Goal: Task Accomplishment & Management: Manage account settings

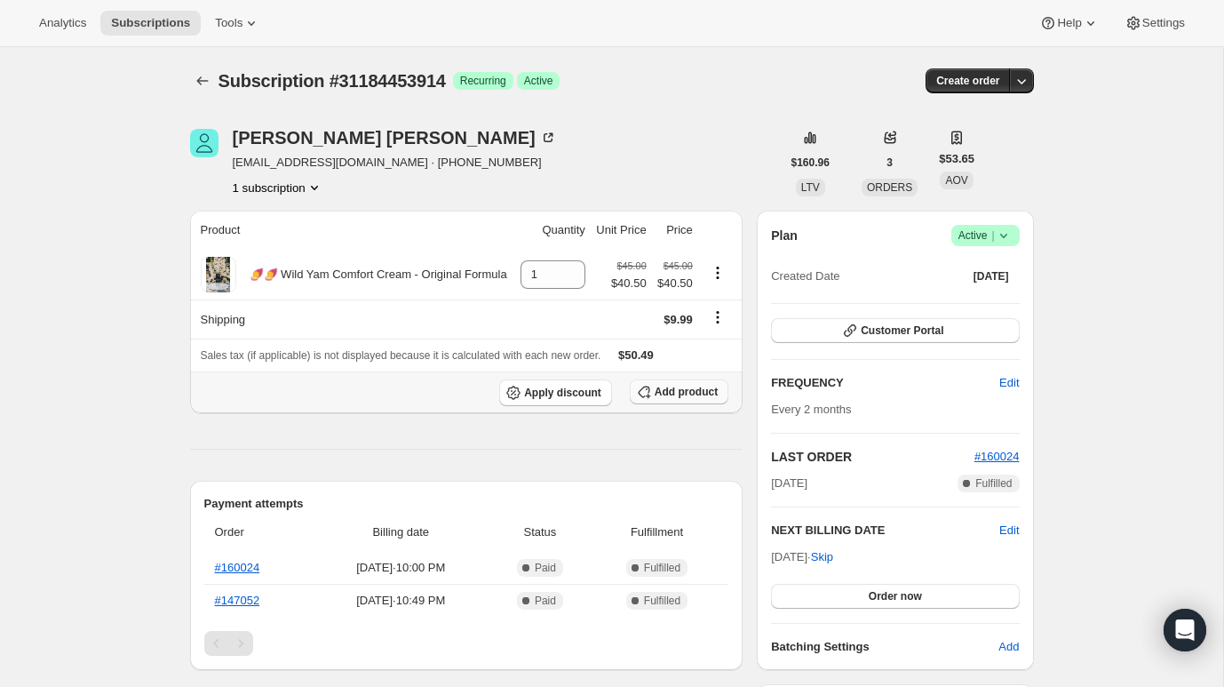
click at [685, 386] on span "Add product" at bounding box center [686, 392] width 63 height 14
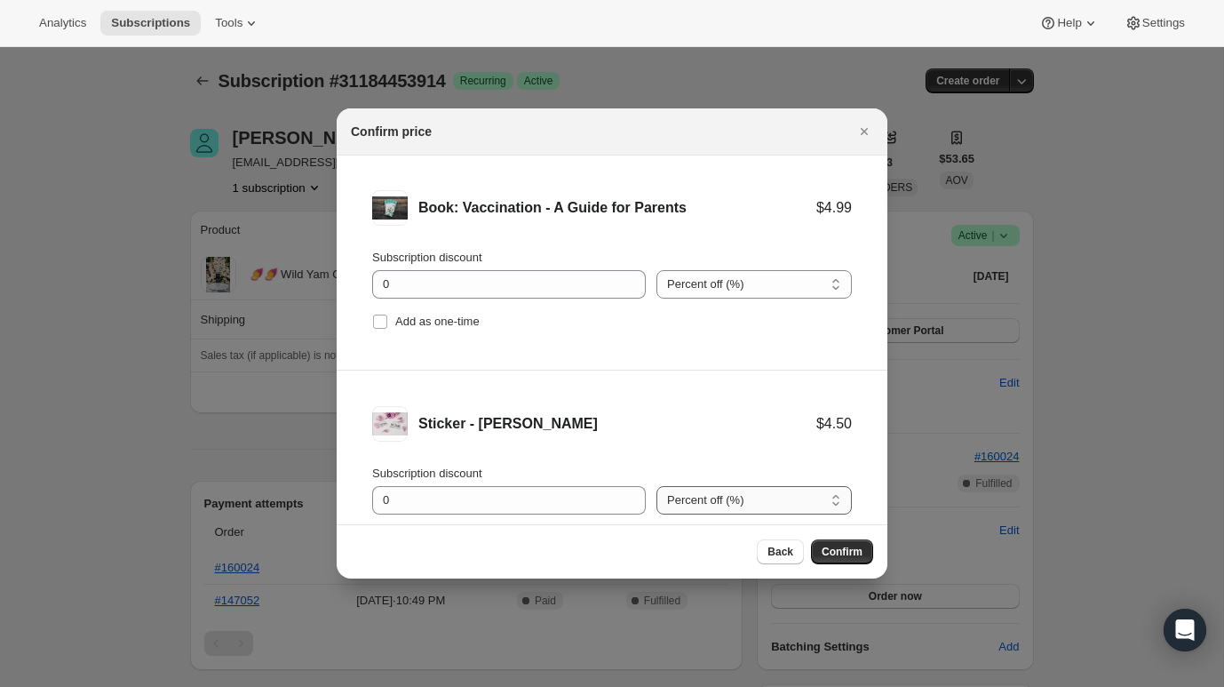
scroll to position [74, 0]
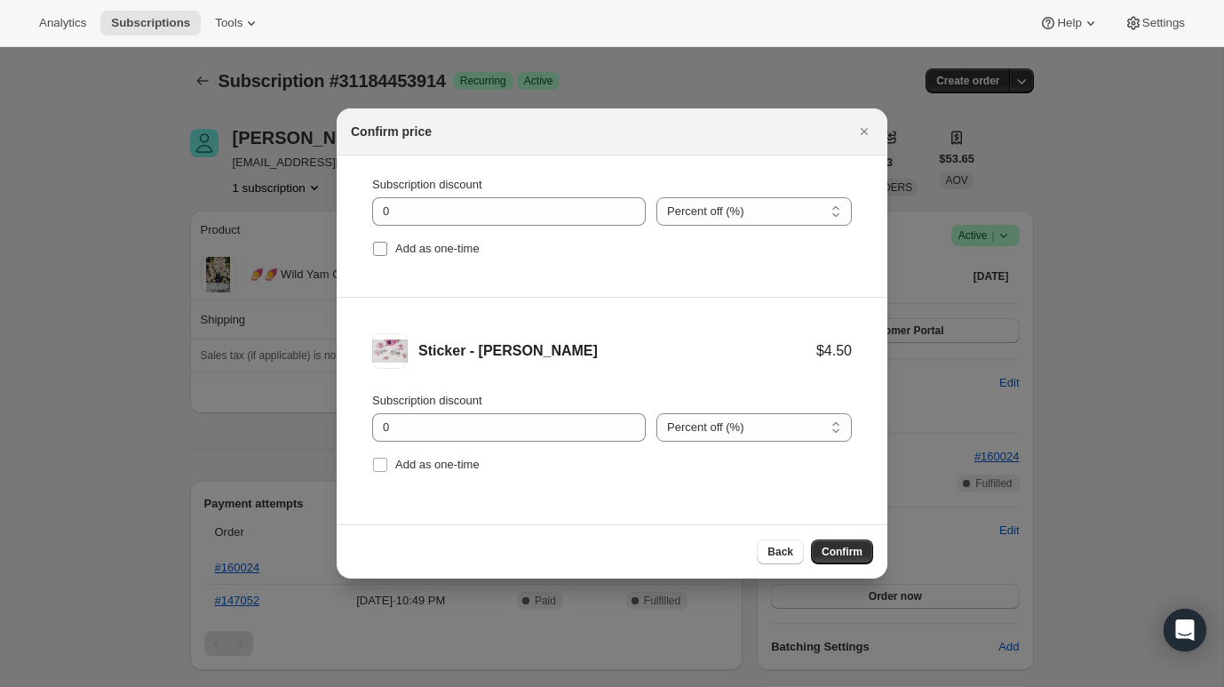
click at [388, 249] on label "Add as one-time" at bounding box center [426, 248] width 108 height 25
click at [387, 249] on input "Add as one-time" at bounding box center [380, 249] width 14 height 14
checkbox input "true"
click at [381, 464] on input "Add as one-time" at bounding box center [380, 465] width 14 height 14
checkbox input "true"
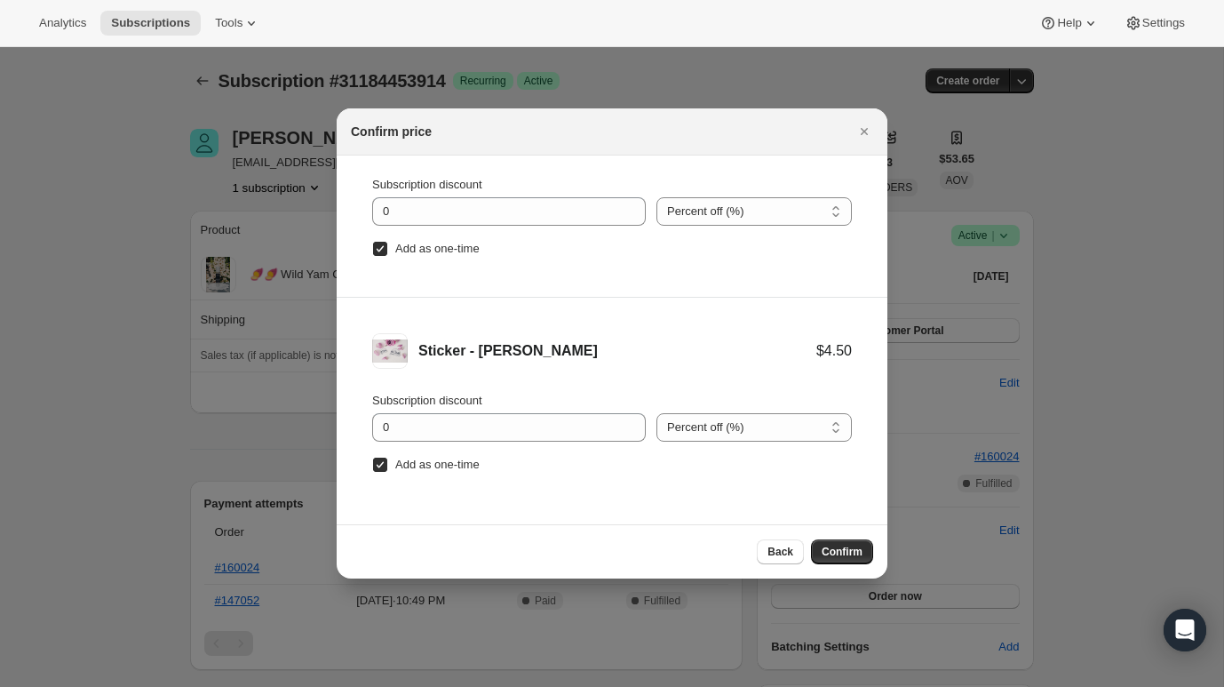
scroll to position [0, 0]
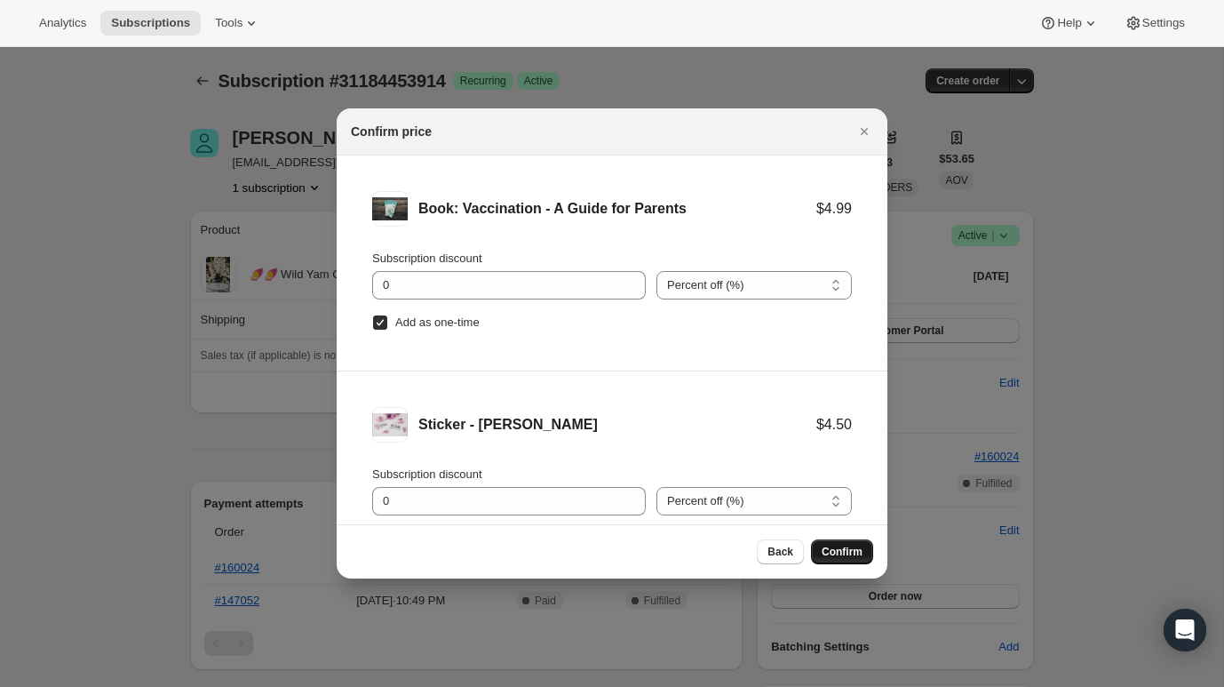
click at [845, 553] on span "Confirm" at bounding box center [842, 552] width 41 height 14
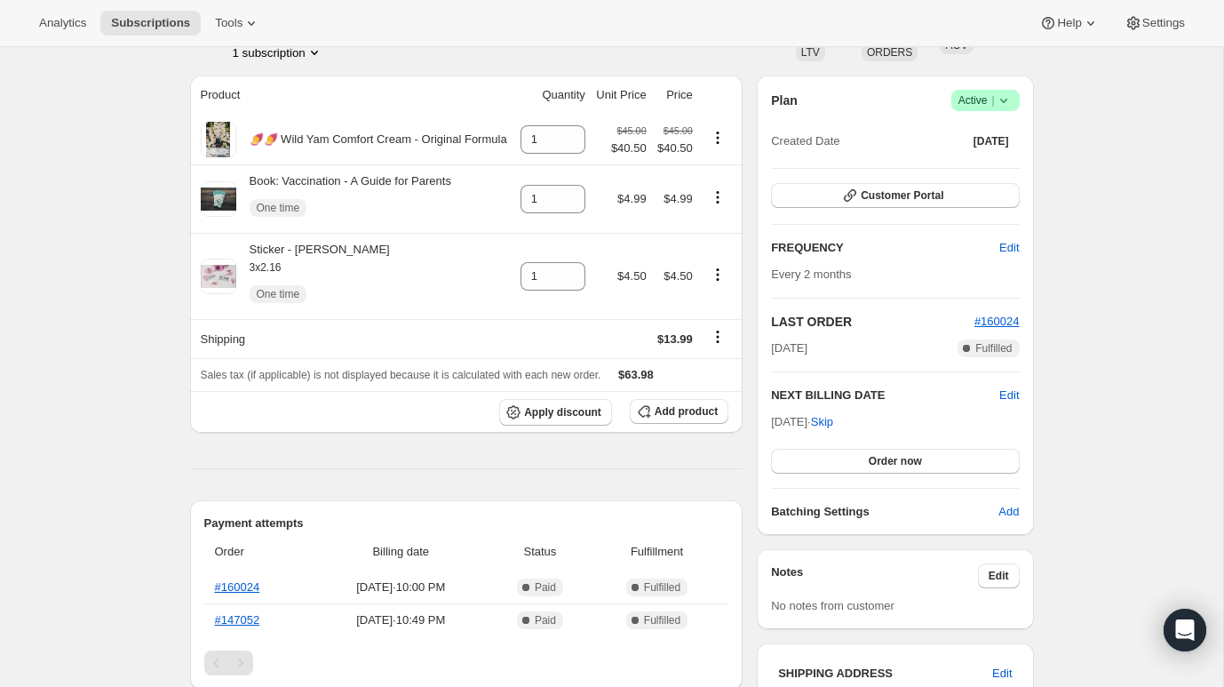
scroll to position [146, 0]
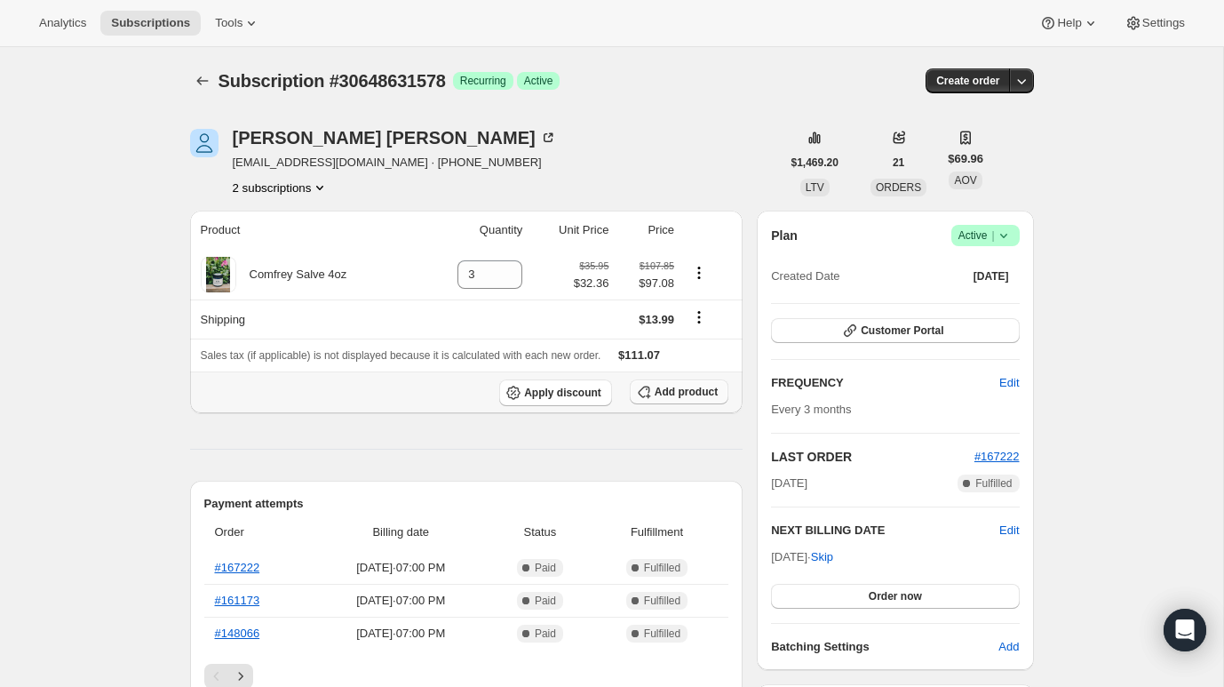
click at [670, 390] on span "Add product" at bounding box center [686, 392] width 63 height 14
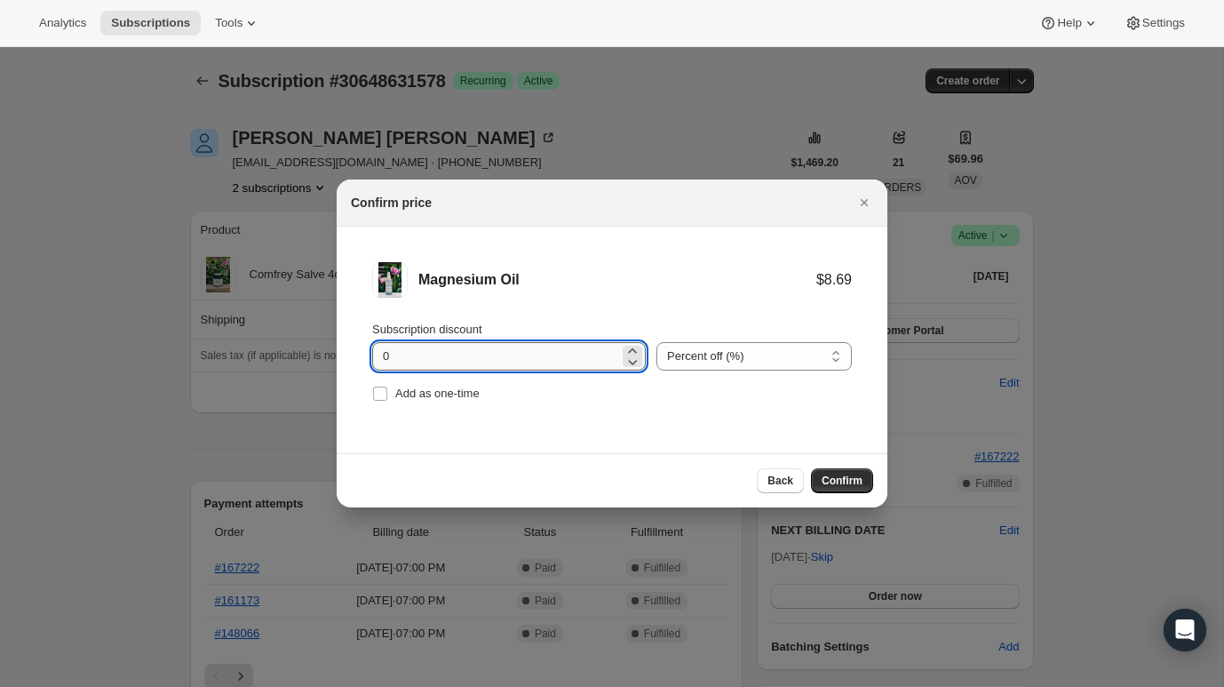
click at [553, 365] on input "0" at bounding box center [495, 356] width 247 height 28
type input "10"
click at [683, 349] on select "Percent off (%) Amount off ($)" at bounding box center [754, 356] width 195 height 28
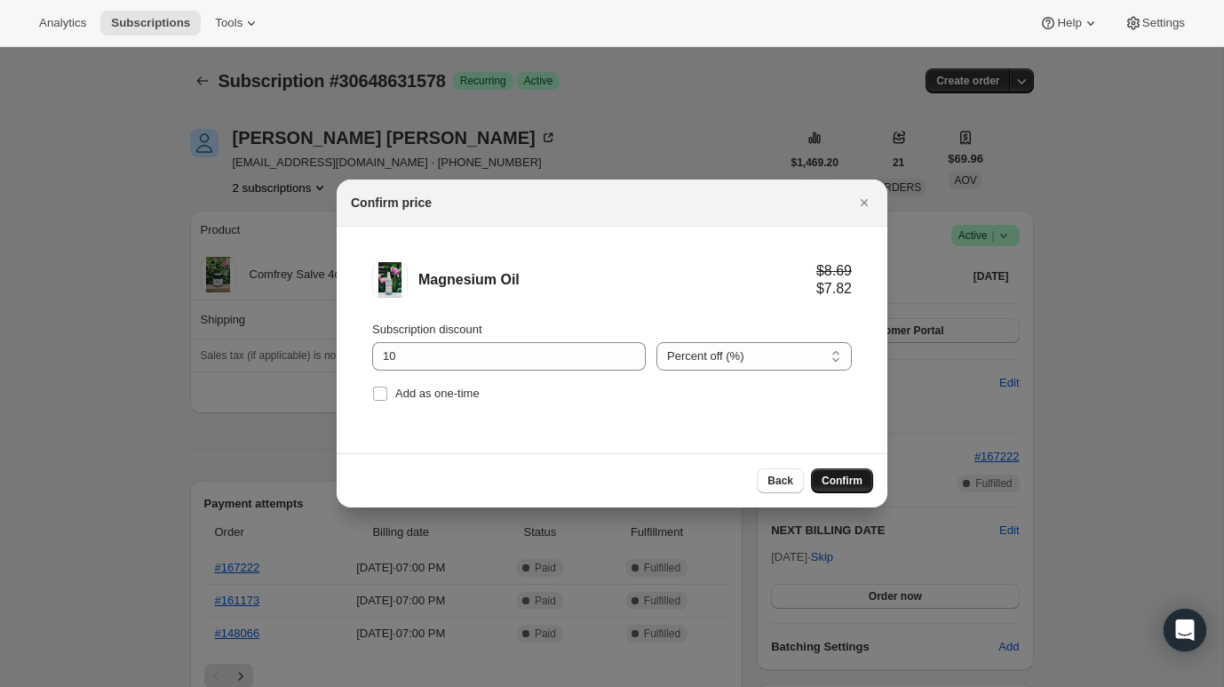
click at [849, 475] on span "Confirm" at bounding box center [842, 481] width 41 height 14
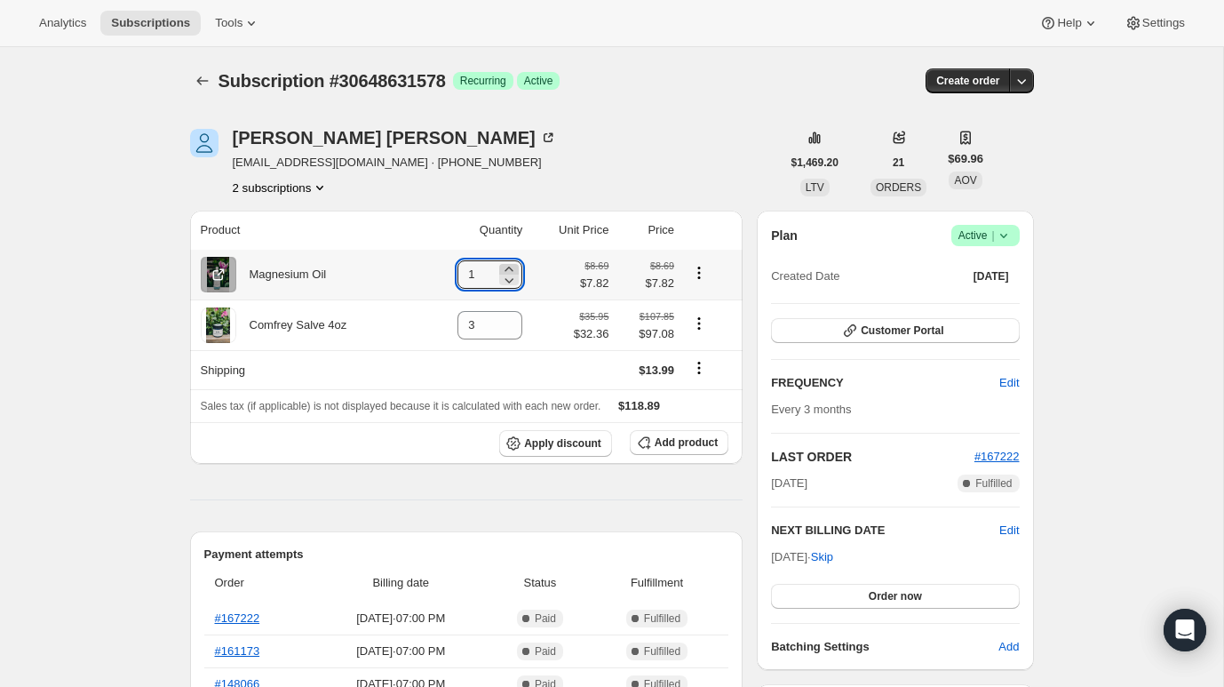
click at [512, 266] on icon at bounding box center [509, 269] width 18 height 18
type input "2"
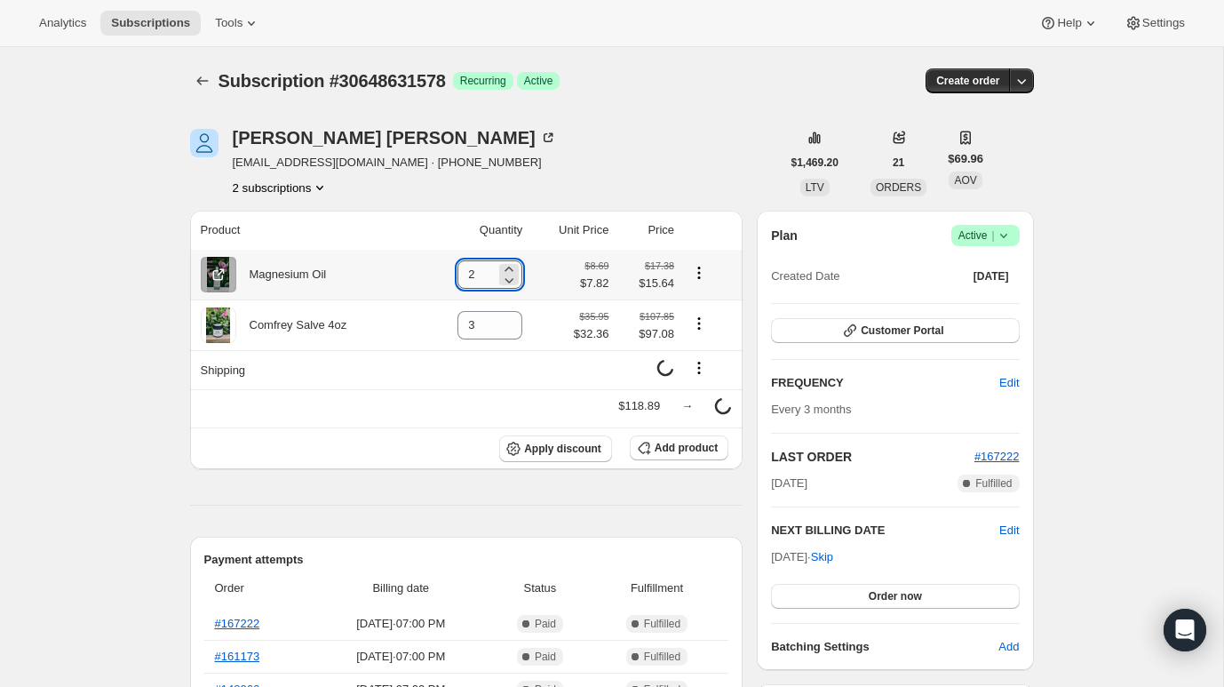
click at [474, 271] on input "2" at bounding box center [477, 274] width 38 height 28
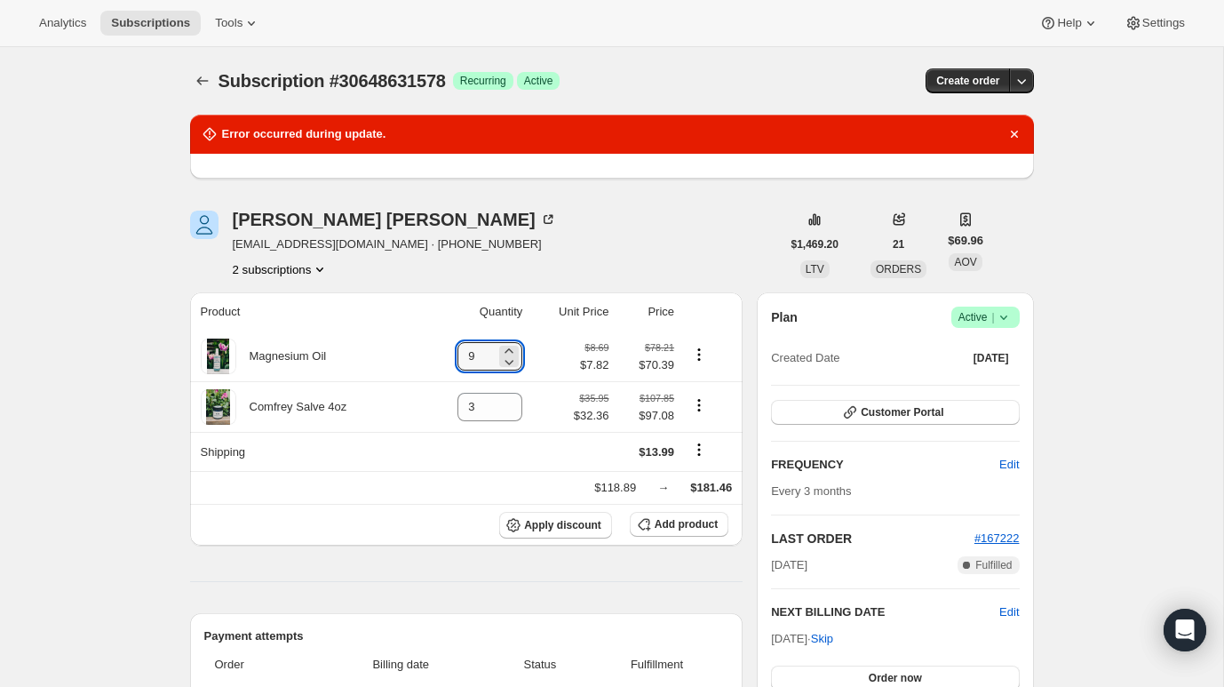
type input "9"
click at [1011, 131] on icon "Dismiss notification" at bounding box center [1013, 134] width 7 height 7
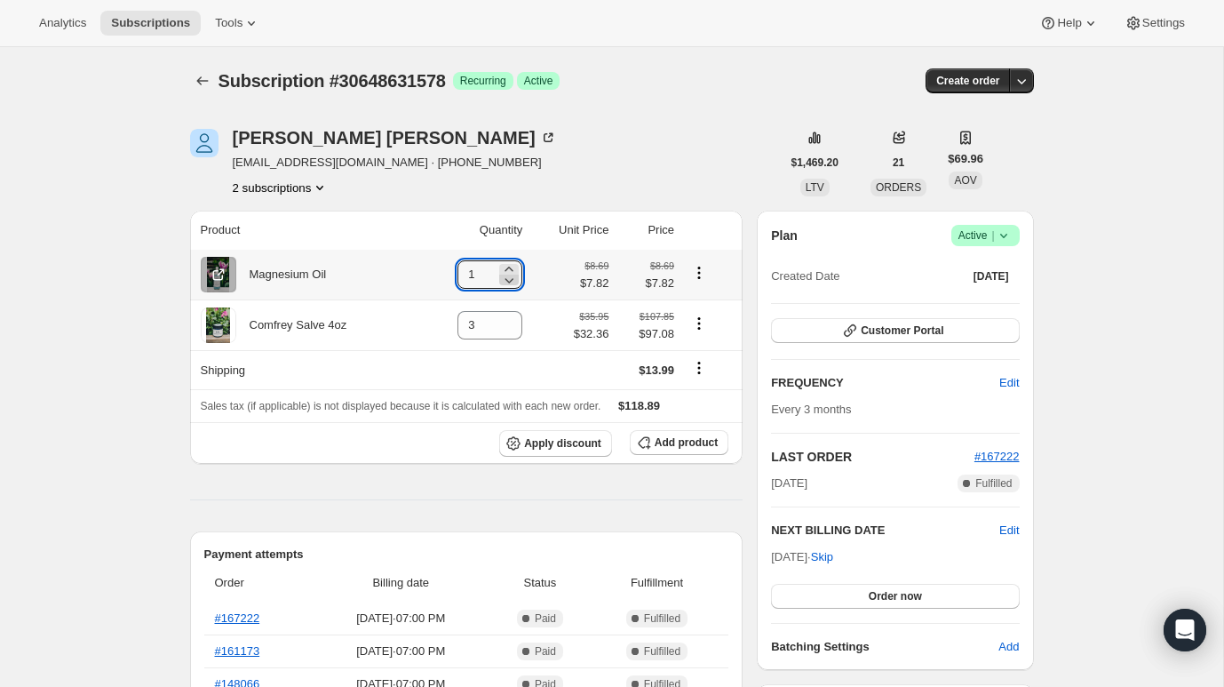
click at [500, 272] on icon at bounding box center [509, 280] width 18 height 18
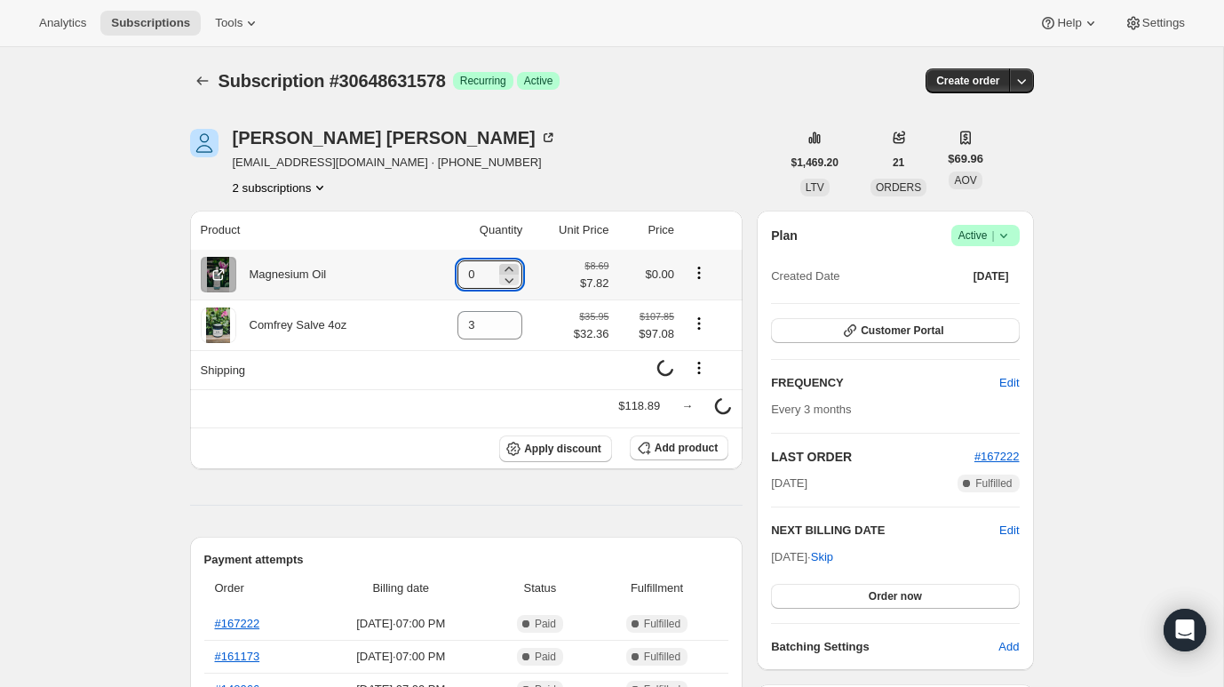
click at [509, 267] on icon at bounding box center [509, 269] width 18 height 18
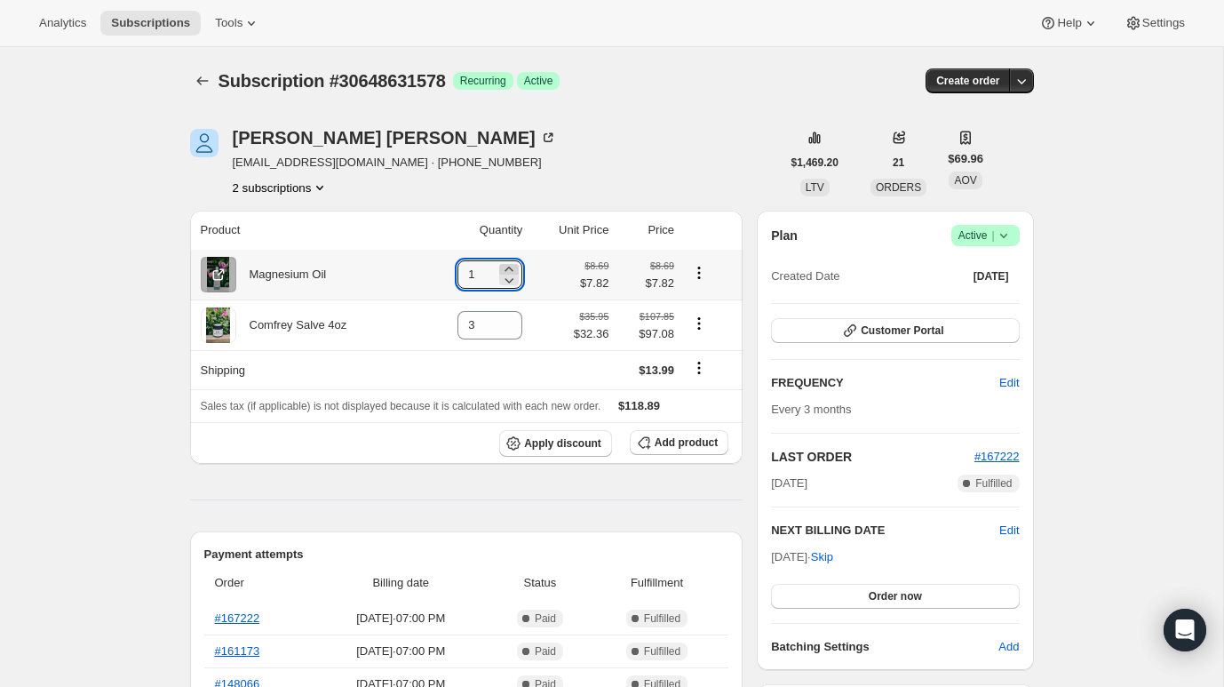
click at [509, 267] on icon at bounding box center [509, 269] width 18 height 18
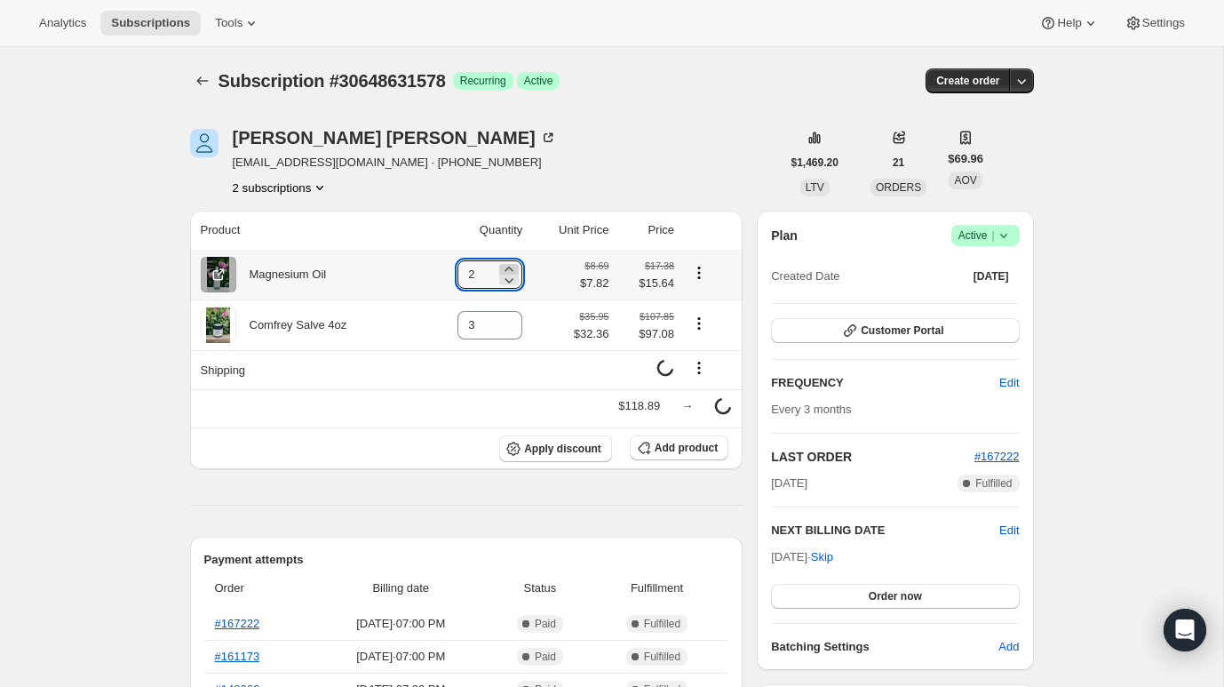
click at [509, 267] on icon at bounding box center [509, 269] width 18 height 18
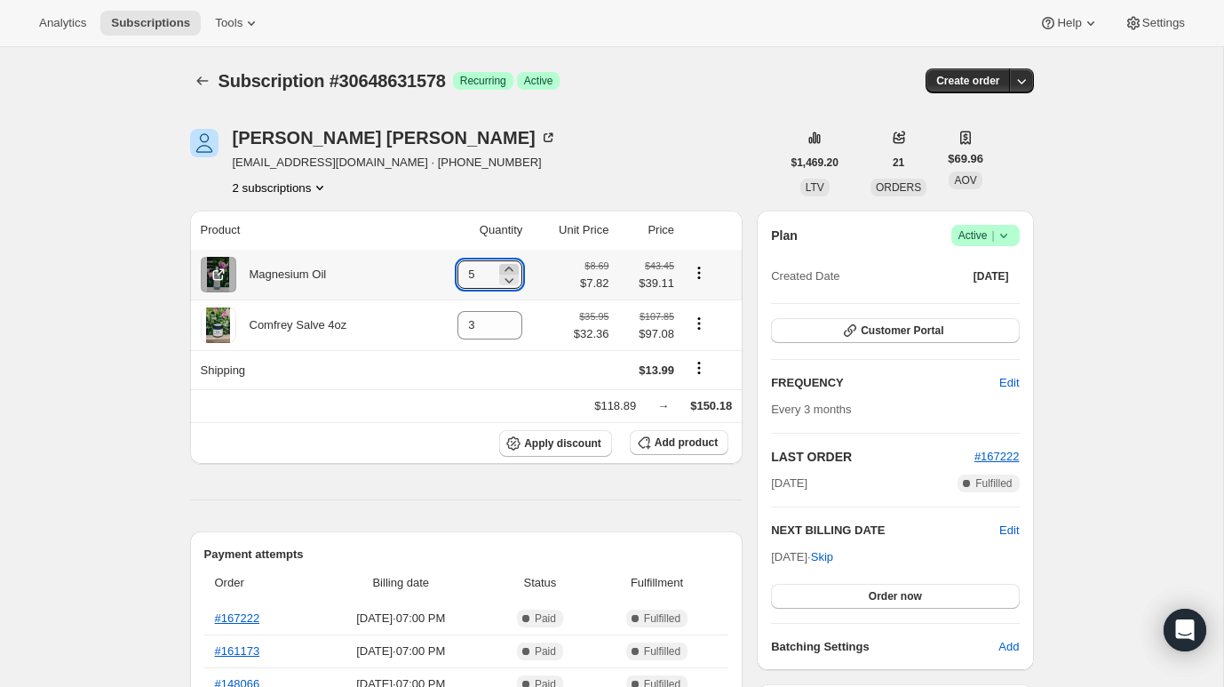
click at [509, 267] on icon at bounding box center [509, 269] width 18 height 18
type input "9"
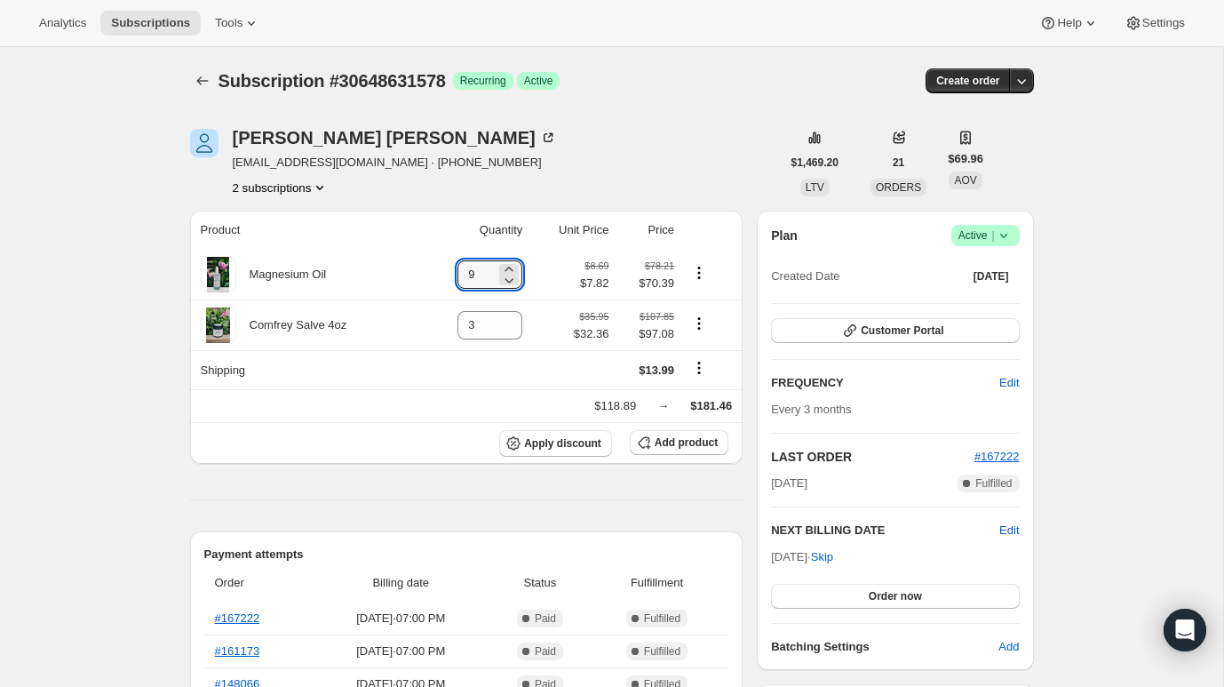
click at [546, 499] on hr at bounding box center [467, 499] width 554 height 1
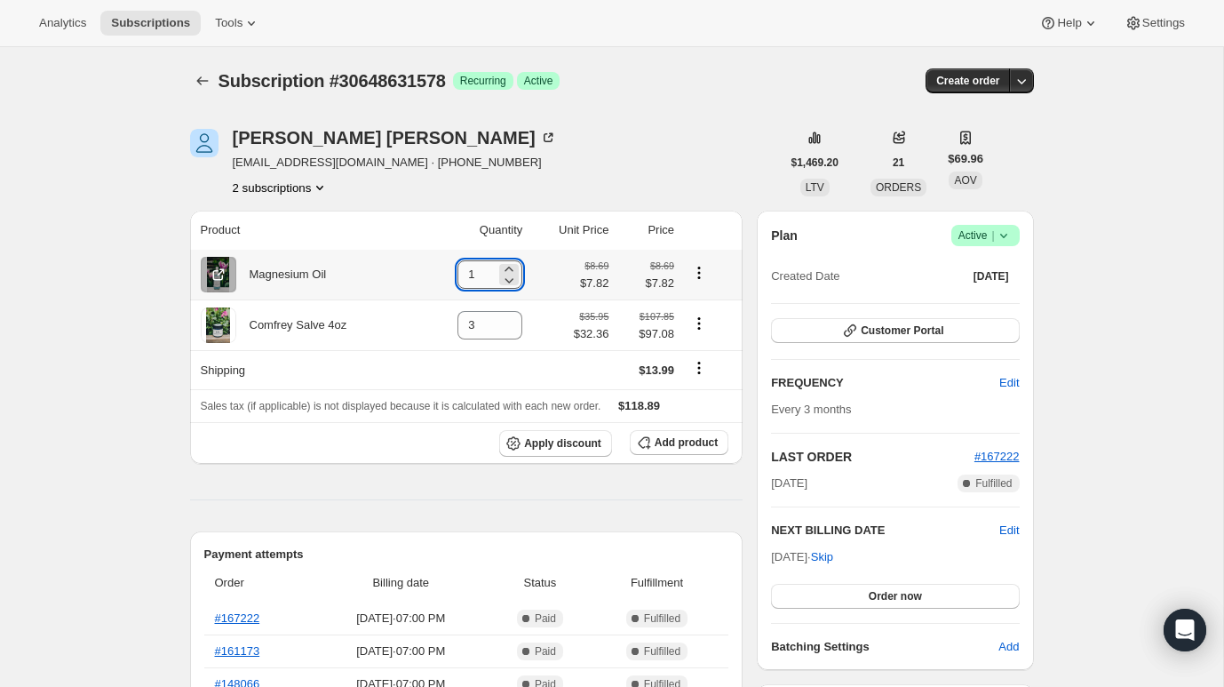
click at [475, 274] on input "1" at bounding box center [477, 274] width 38 height 28
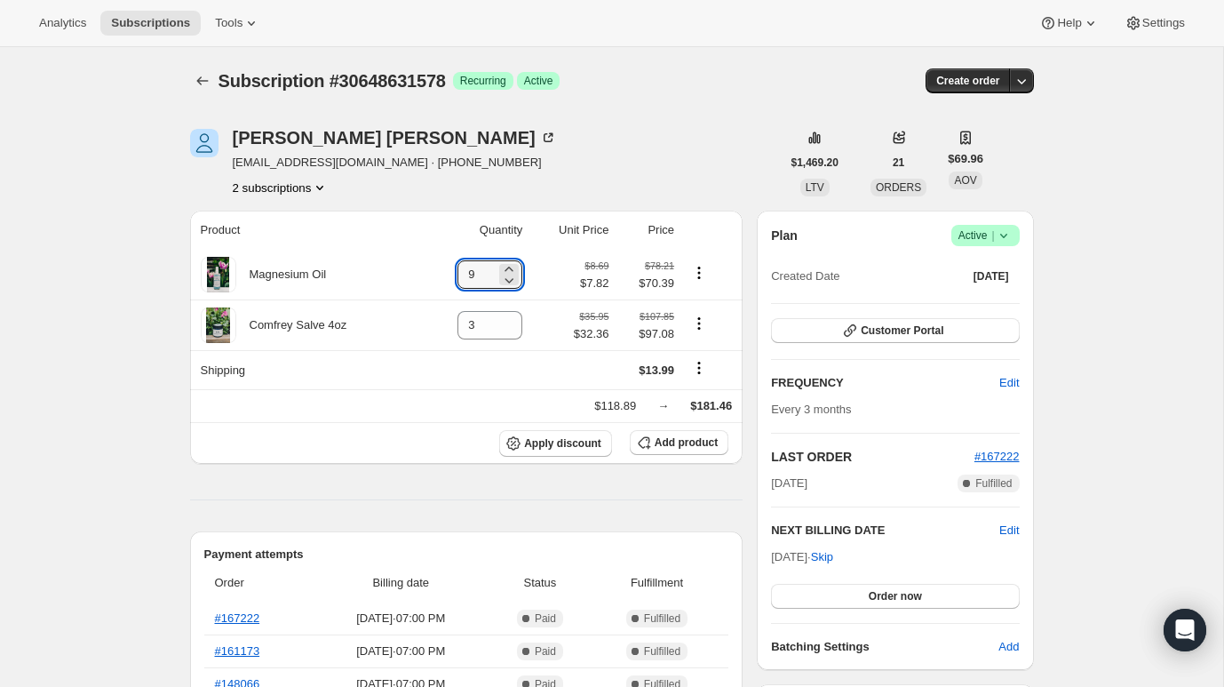
type input "9"
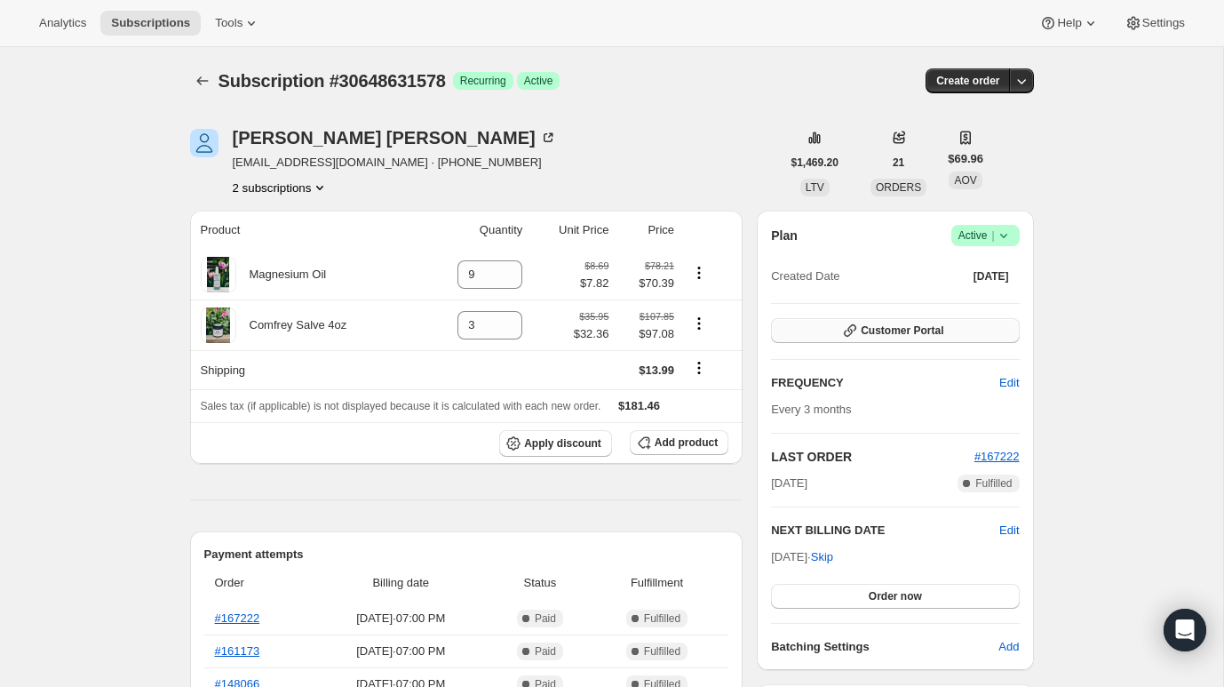
click at [900, 332] on span "Customer Portal" at bounding box center [902, 330] width 83 height 14
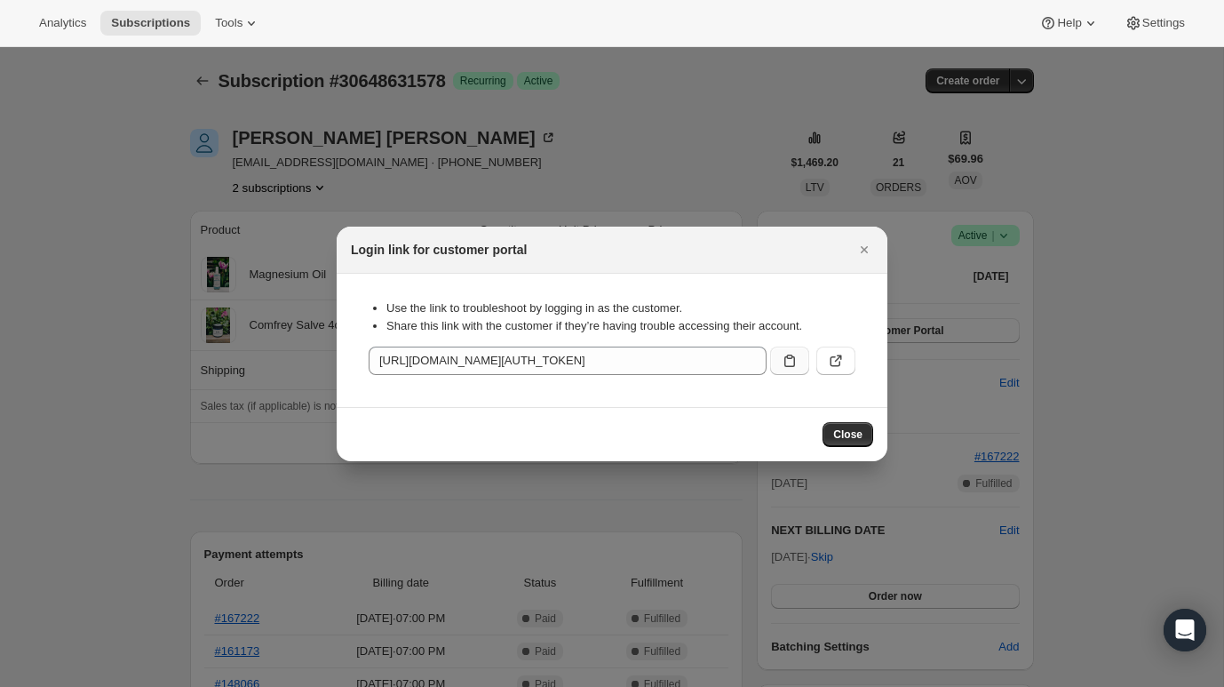
click at [789, 363] on icon ":r55:" at bounding box center [790, 361] width 18 height 18
click at [792, 361] on icon ":r55:" at bounding box center [790, 361] width 18 height 18
